Goal: Transaction & Acquisition: Download file/media

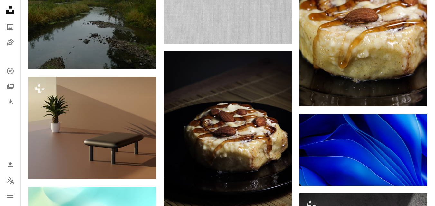
scroll to position [13158, 0]
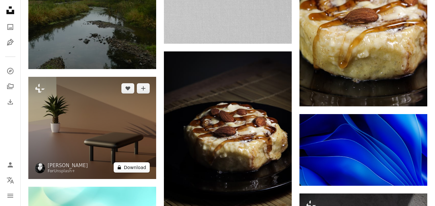
click at [128, 168] on button "A lock Download" at bounding box center [132, 168] width 36 height 10
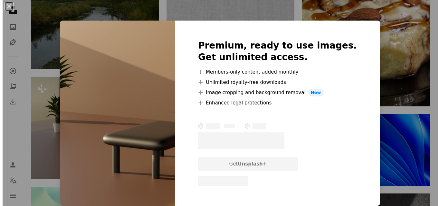
scroll to position [11535, 0]
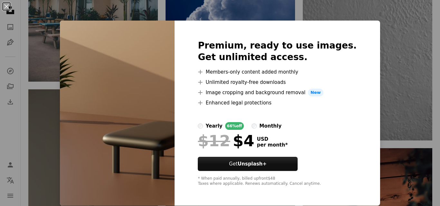
click at [356, 25] on div "Premium, ready to use images. Get unlimited access. A plus sign Members-only co…" at bounding box center [276, 113] width 205 height 185
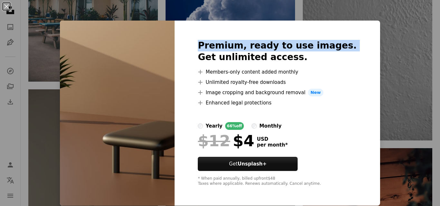
click at [356, 25] on div "Premium, ready to use images. Get unlimited access. A plus sign Members-only co…" at bounding box center [276, 113] width 205 height 185
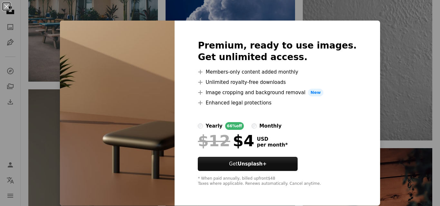
click at [386, 62] on div "An X shape Premium, ready to use images. Get unlimited access. A plus sign Memb…" at bounding box center [220, 103] width 440 height 206
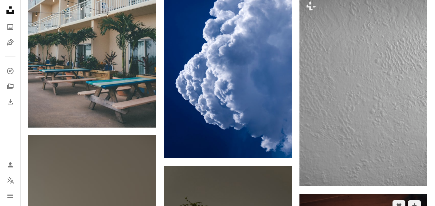
scroll to position [11175, 0]
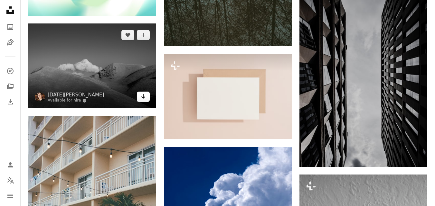
click at [143, 96] on icon "Download" at bounding box center [143, 96] width 4 height 5
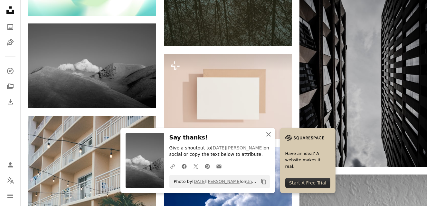
click at [270, 136] on icon "button" at bounding box center [268, 134] width 5 height 5
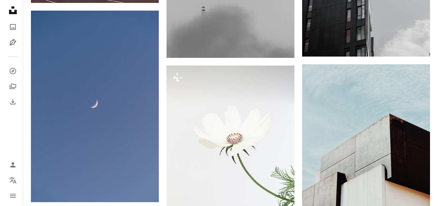
scroll to position [9372, 0]
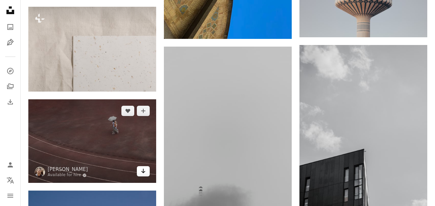
click at [146, 176] on link "Arrow pointing down" at bounding box center [143, 171] width 13 height 10
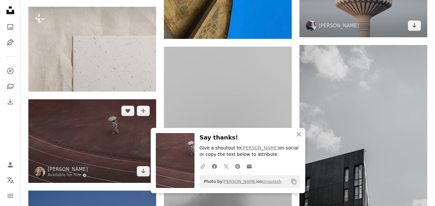
click at [68, 130] on img at bounding box center [92, 141] width 128 height 84
